Goal: Find specific page/section: Find specific page/section

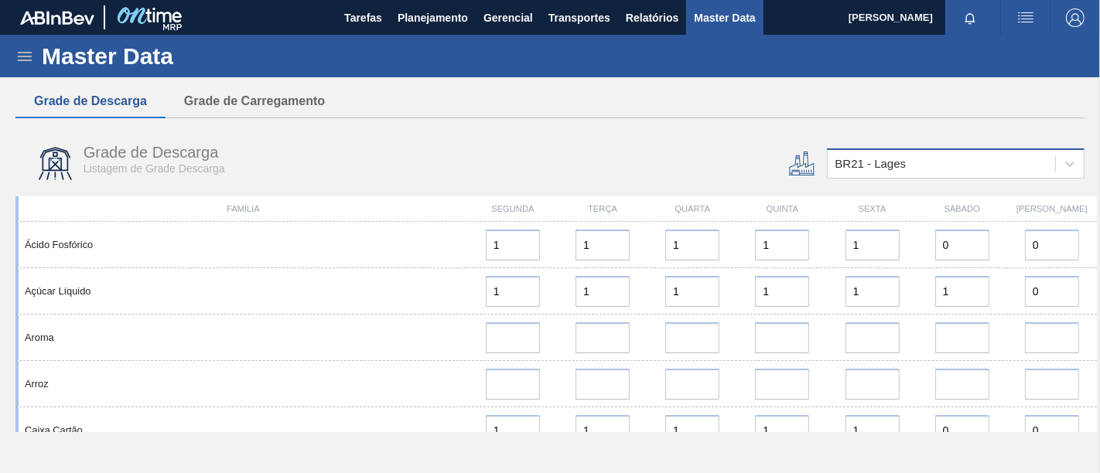
click at [1020, 166] on div "BR21 - Lages" at bounding box center [942, 164] width 228 height 22
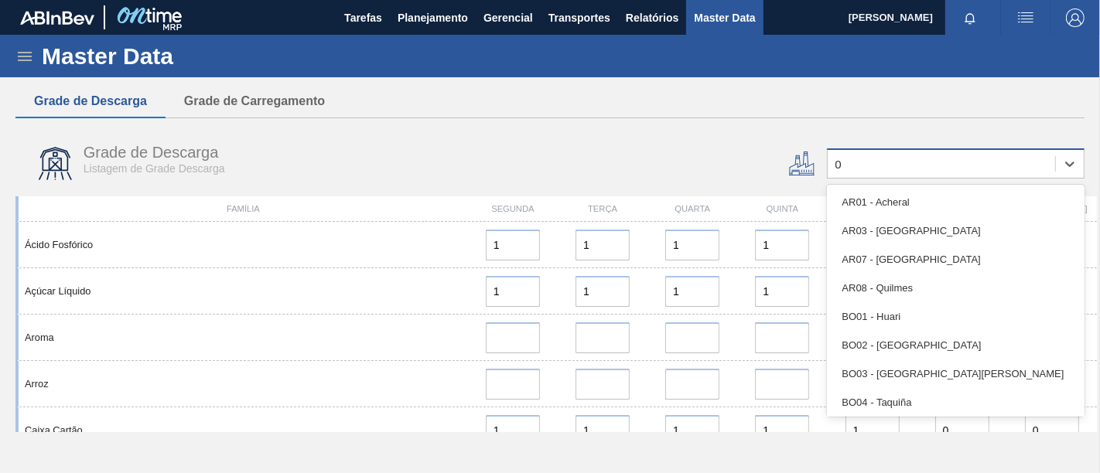
type input "03"
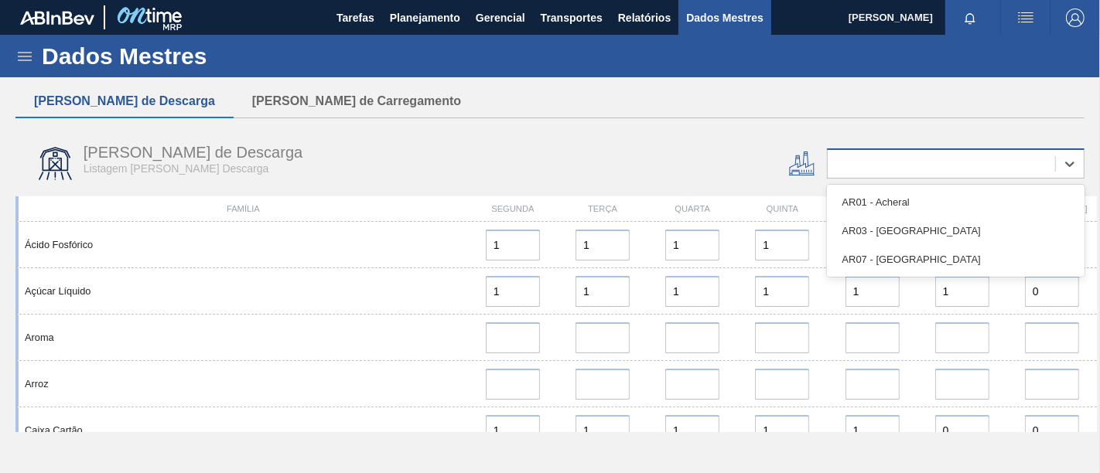
click at [877, 164] on div "0" at bounding box center [942, 164] width 228 height 22
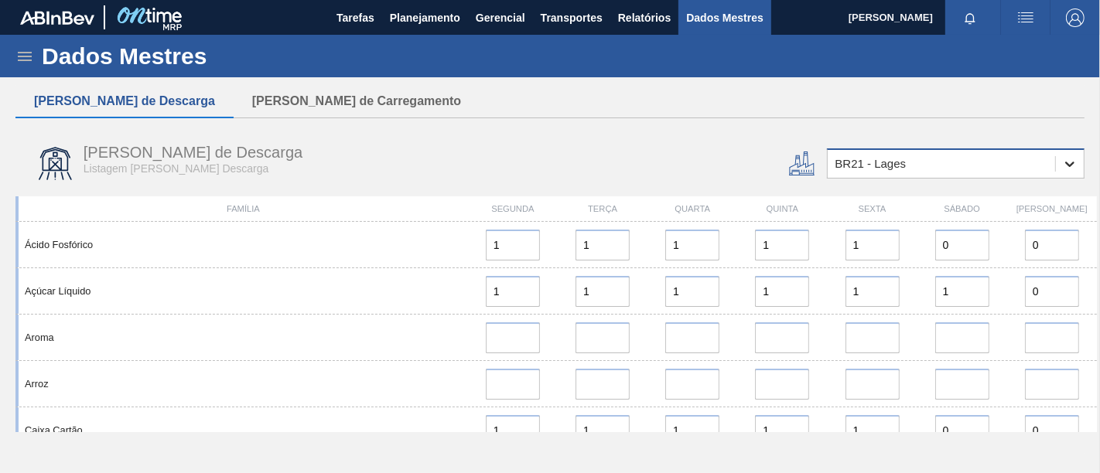
click at [1079, 164] on div at bounding box center [1070, 164] width 28 height 28
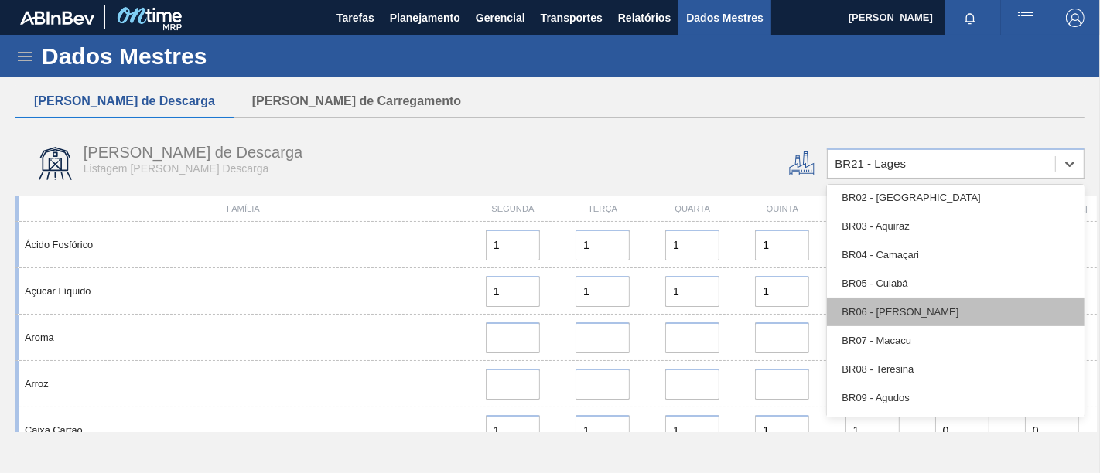
scroll to position [687, 0]
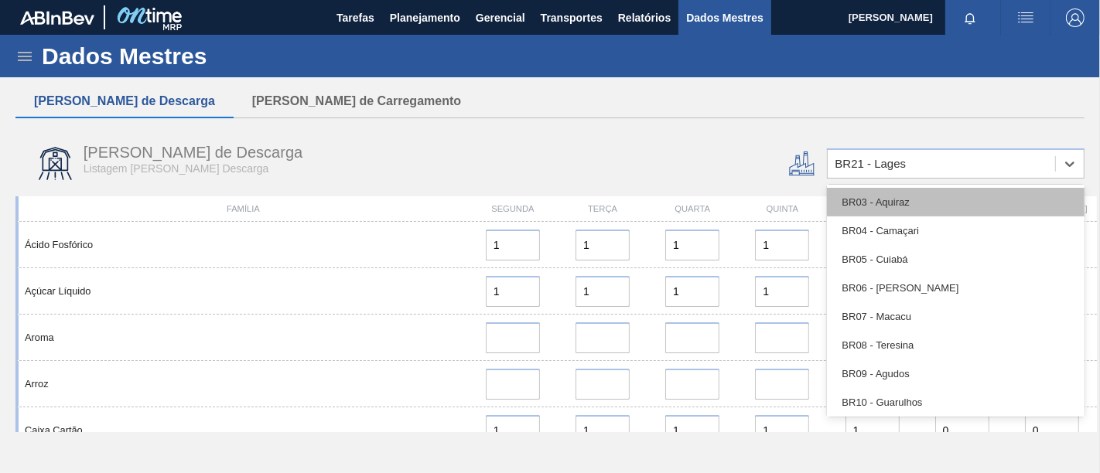
click at [908, 207] on font "BR03 - Aquiraz" at bounding box center [876, 203] width 67 height 12
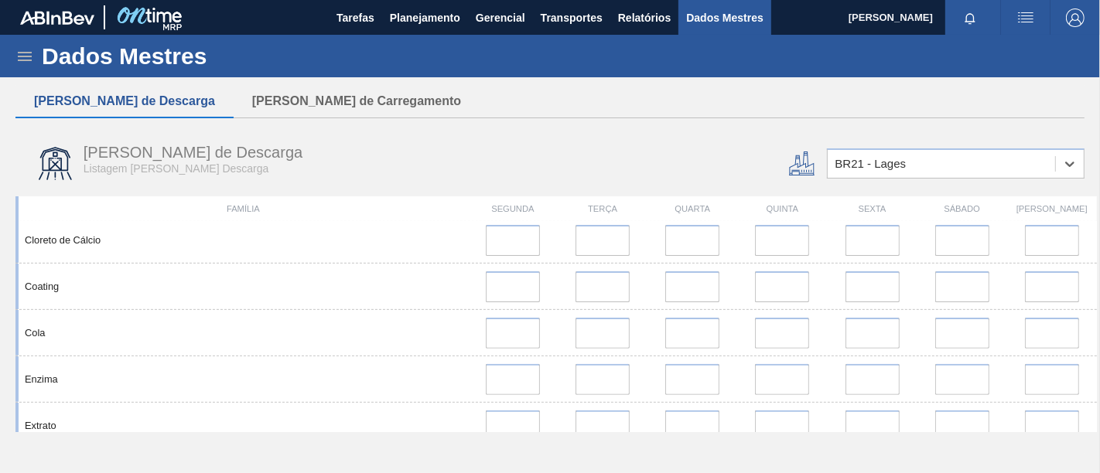
scroll to position [1203, 0]
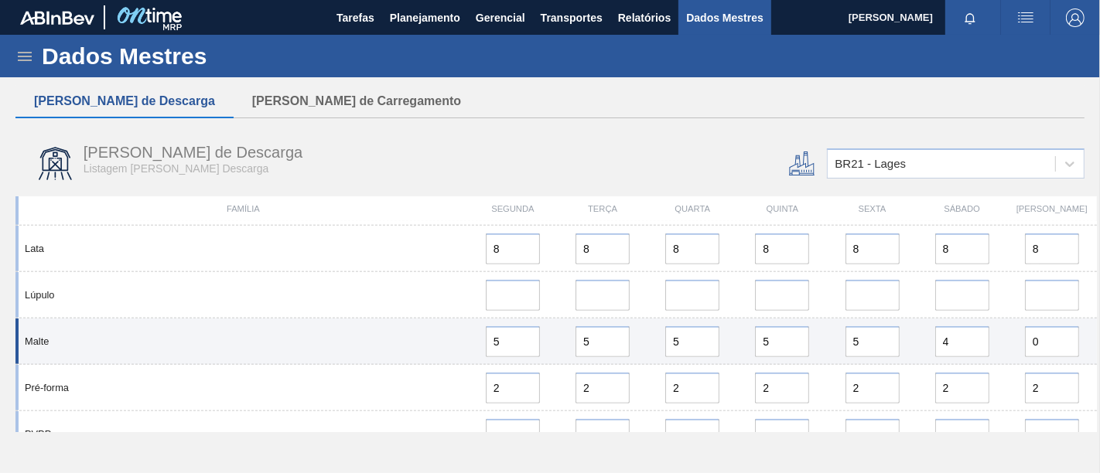
click at [390, 347] on div "Malte" at bounding box center [244, 342] width 450 height 12
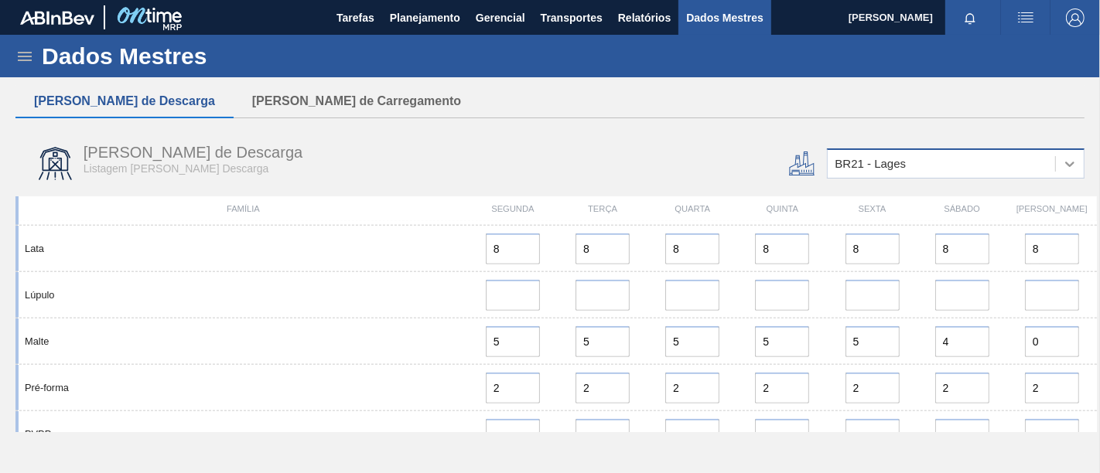
click at [1069, 164] on icon at bounding box center [1069, 163] width 15 height 15
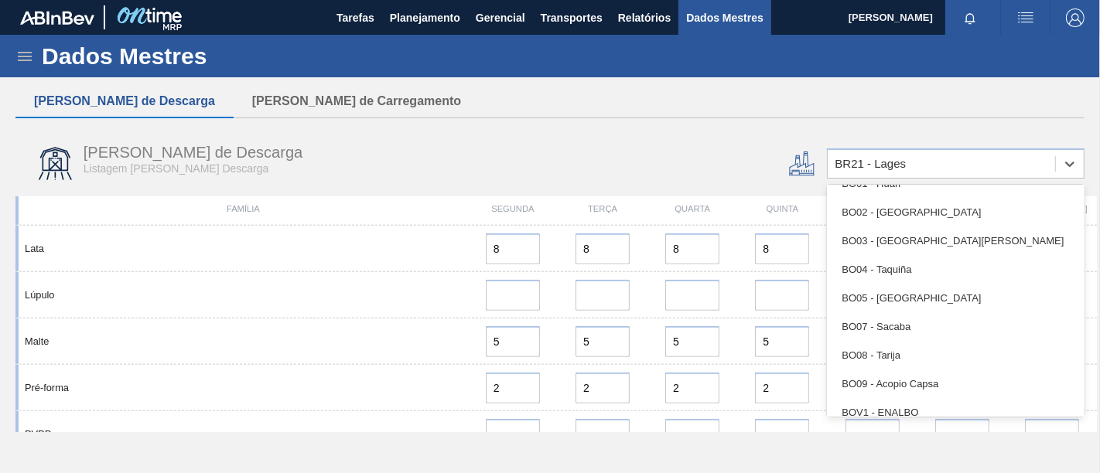
scroll to position [601, 0]
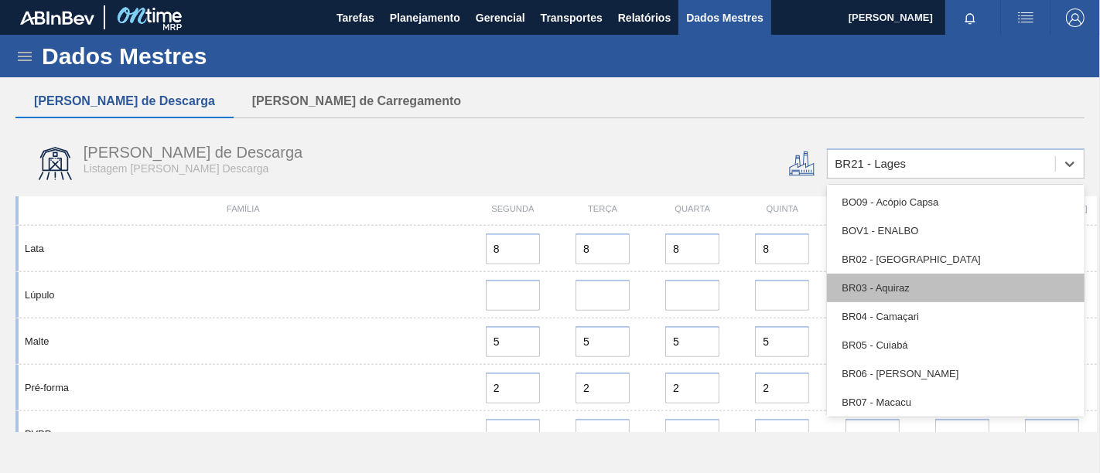
click at [921, 282] on div "BR03 - Aquiraz" at bounding box center [956, 288] width 258 height 29
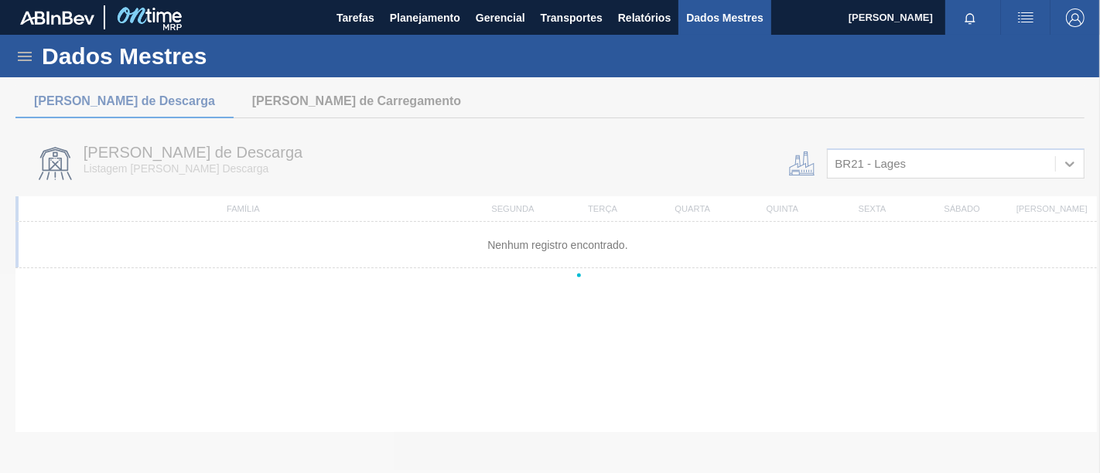
scroll to position [0, 0]
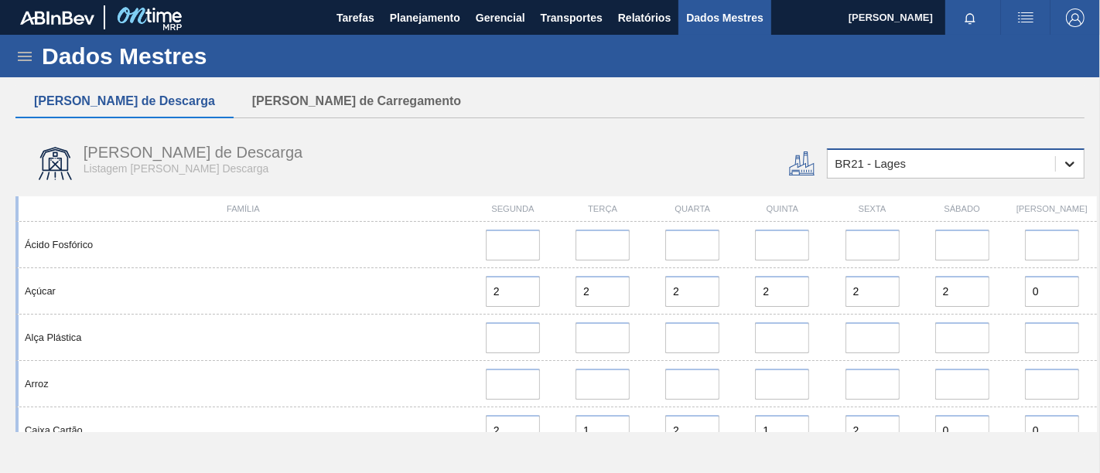
click at [1068, 162] on icon at bounding box center [1069, 163] width 15 height 15
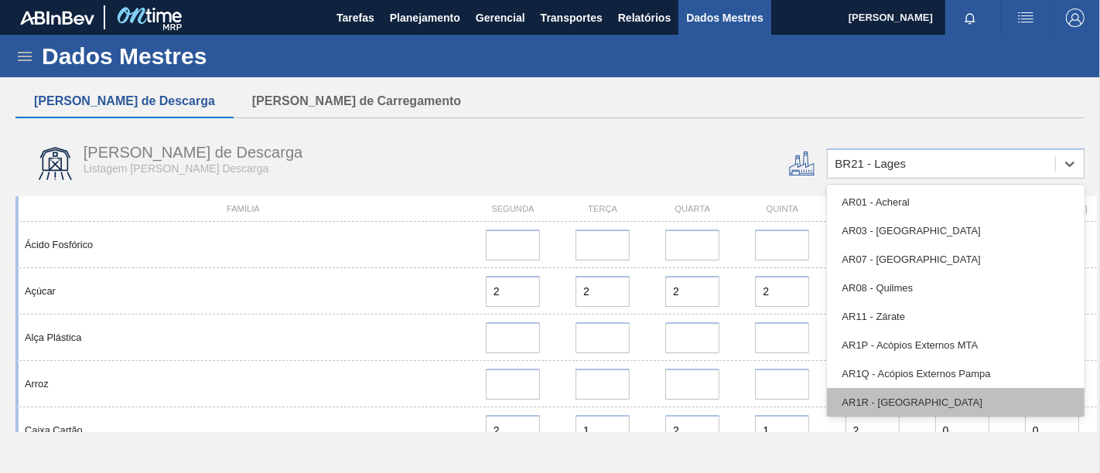
scroll to position [515, 0]
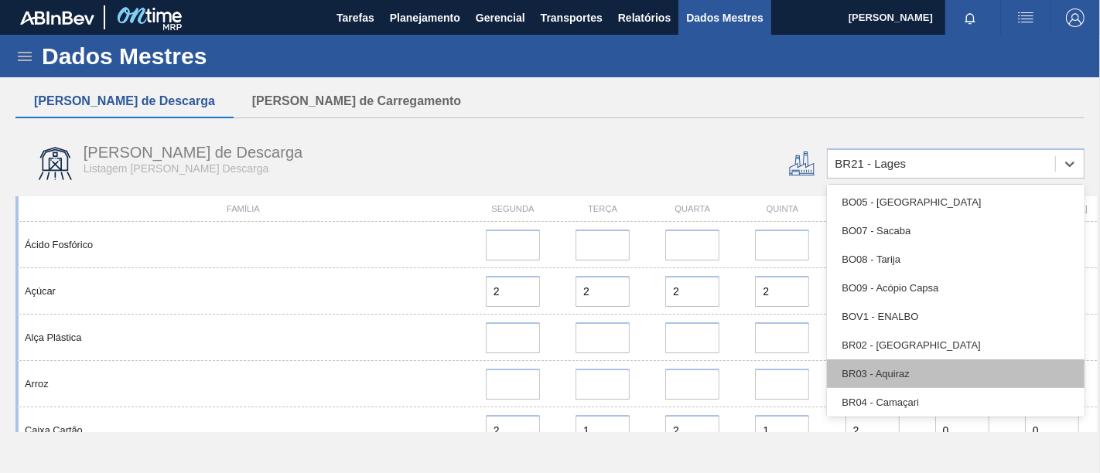
click at [914, 376] on div "BR03 - Aquiraz" at bounding box center [956, 374] width 258 height 29
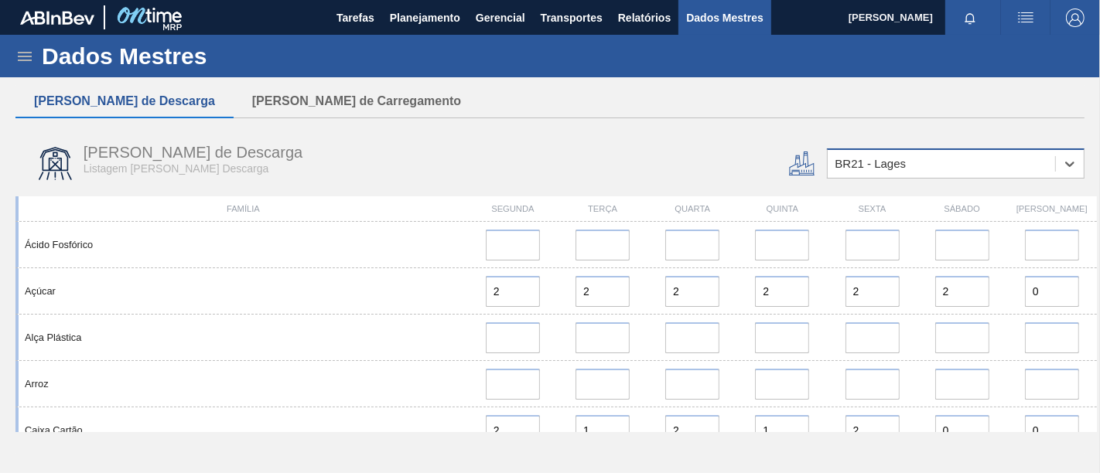
click at [932, 171] on div "BR21 - Lages" at bounding box center [942, 164] width 228 height 22
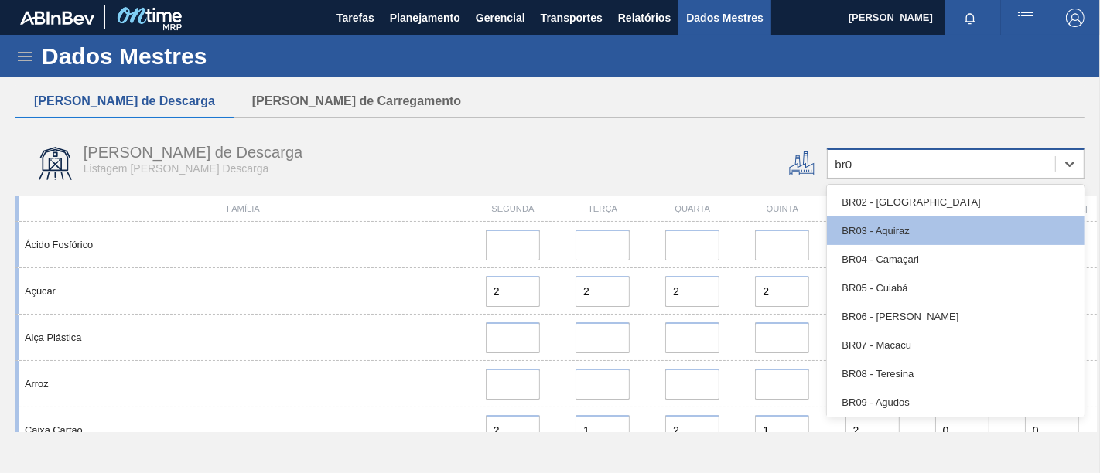
type input "br03"
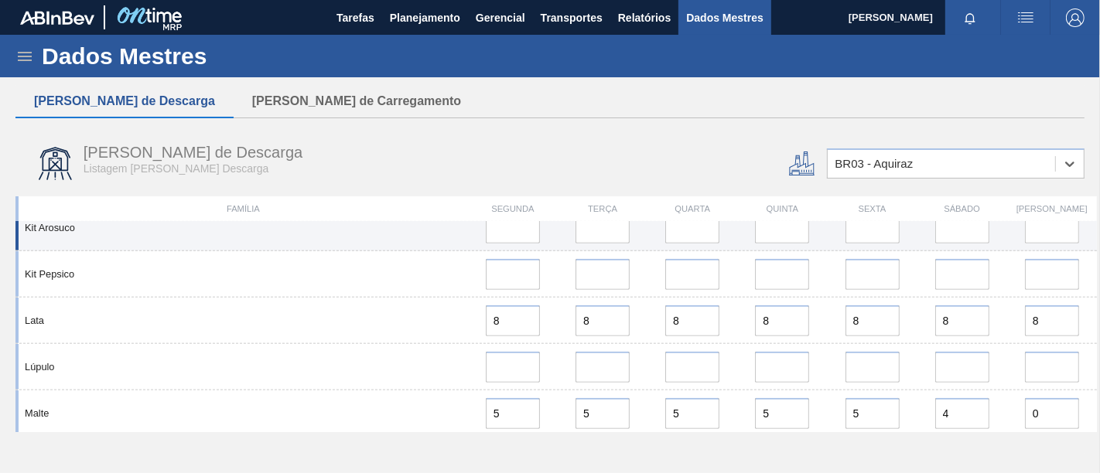
scroll to position [1289, 0]
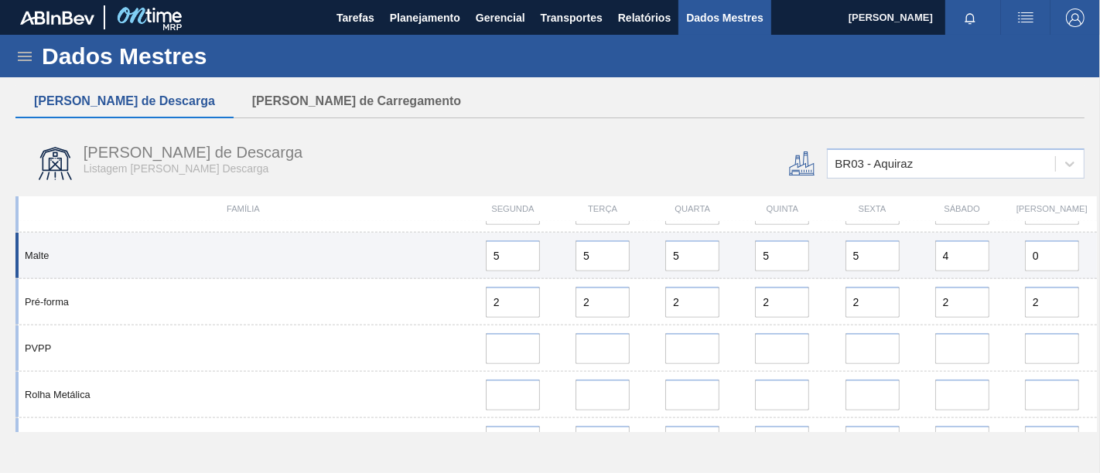
click at [155, 262] on div "Malte 5 5 5 5 5 4 0" at bounding box center [556, 256] width 1082 height 46
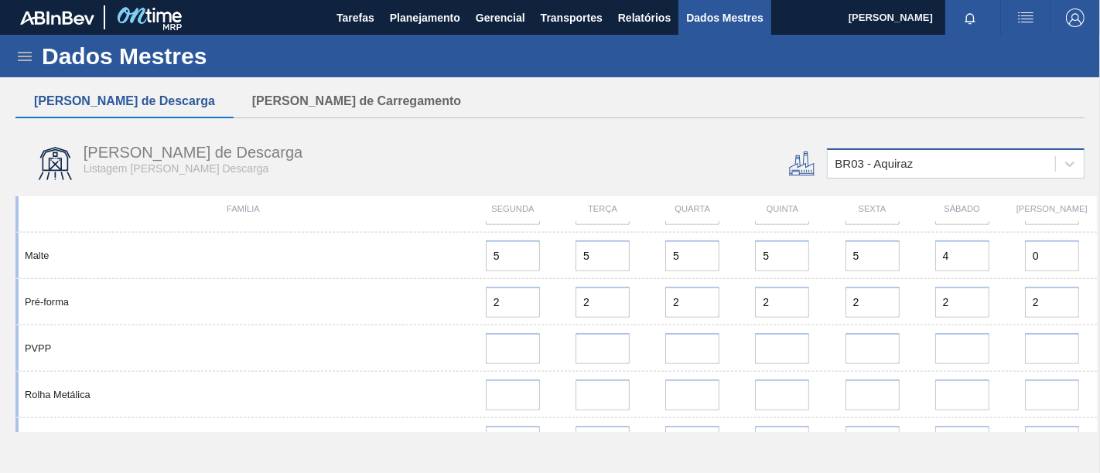
click at [918, 162] on div "BR03 - Aquiraz" at bounding box center [942, 164] width 228 height 22
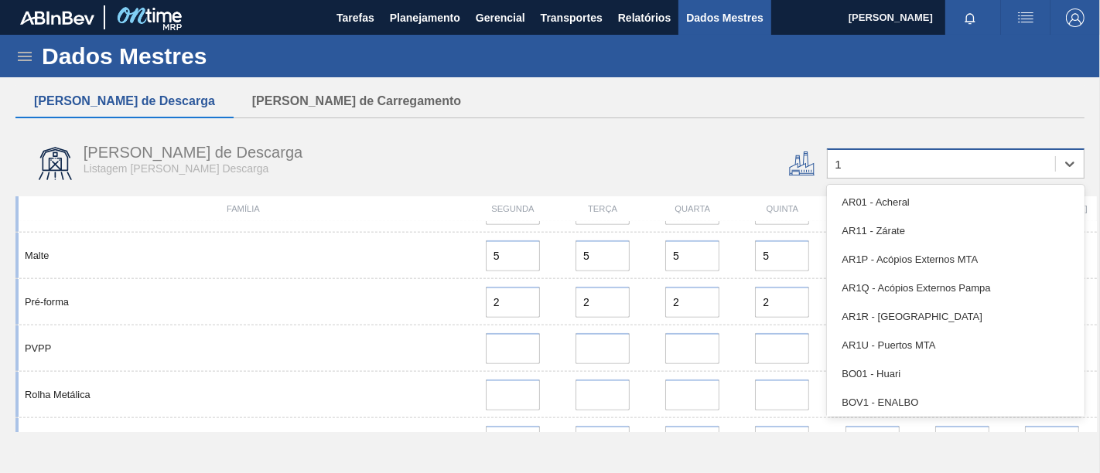
type input "12"
